Goal: Information Seeking & Learning: Learn about a topic

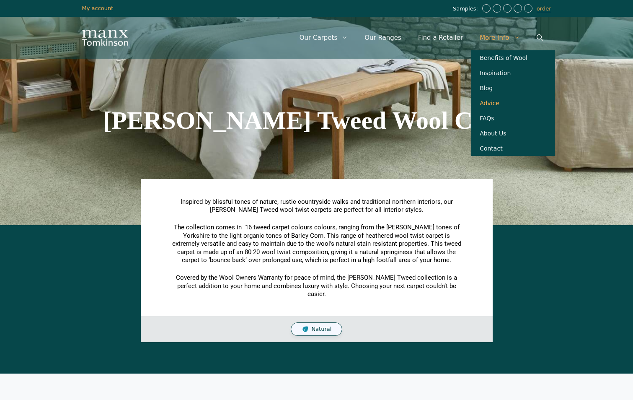
click at [486, 107] on link "Advice" at bounding box center [514, 103] width 84 height 15
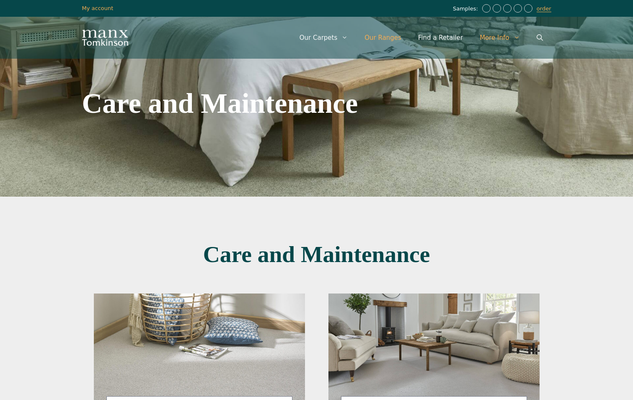
click at [394, 38] on link "Our Ranges" at bounding box center [383, 37] width 54 height 25
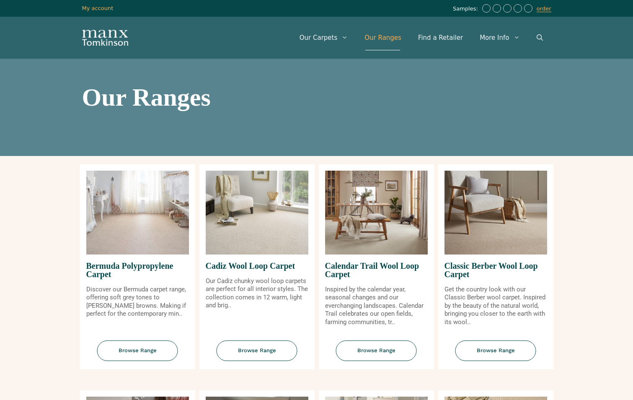
click at [83, 97] on h1 "Our Ranges" at bounding box center [316, 97] width 469 height 25
